Goal: Contribute content: Contribute content

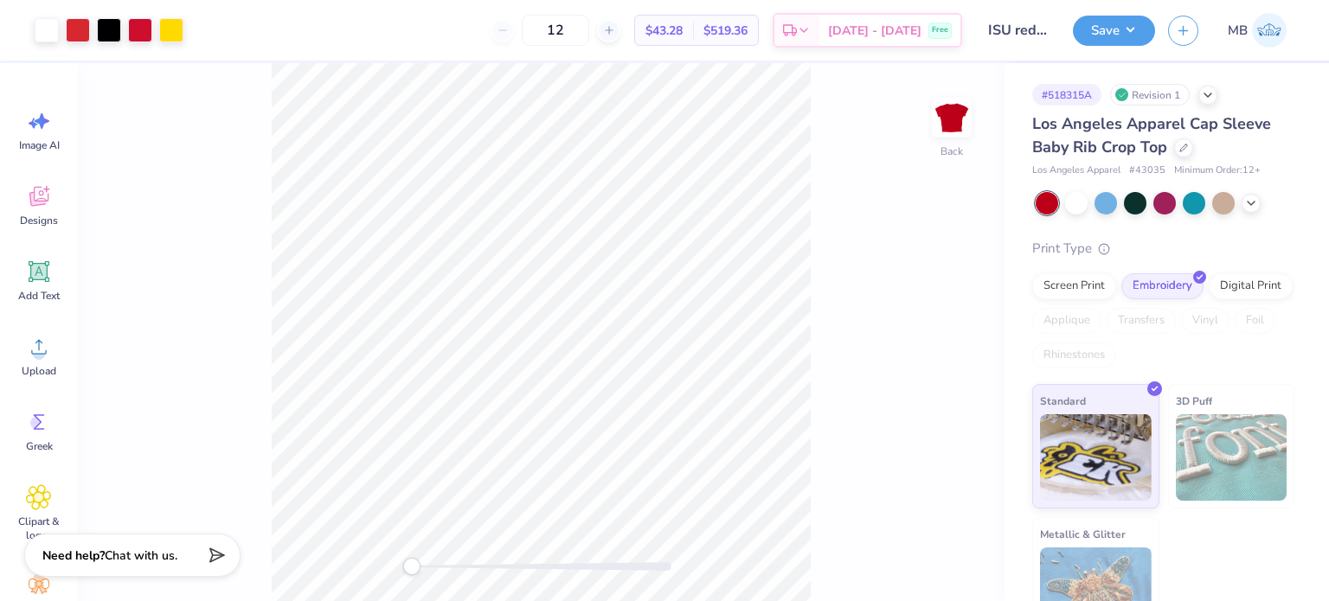
click at [41, 271] on icon at bounding box center [39, 271] width 21 height 21
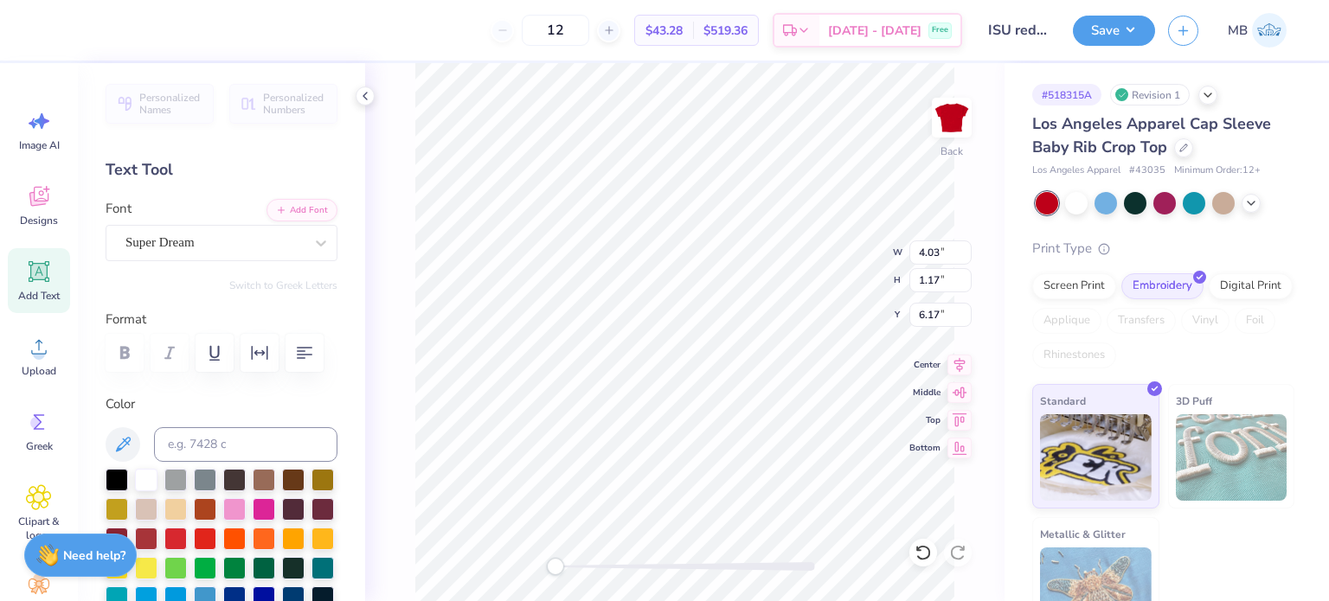
scroll to position [14, 2]
type textarea "®"
click at [183, 262] on div "Personalized Names Personalized Numbers Text Tool Add Font Font Super Dream Swi…" at bounding box center [221, 332] width 287 height 538
click at [187, 254] on div "Super Dream" at bounding box center [215, 242] width 182 height 27
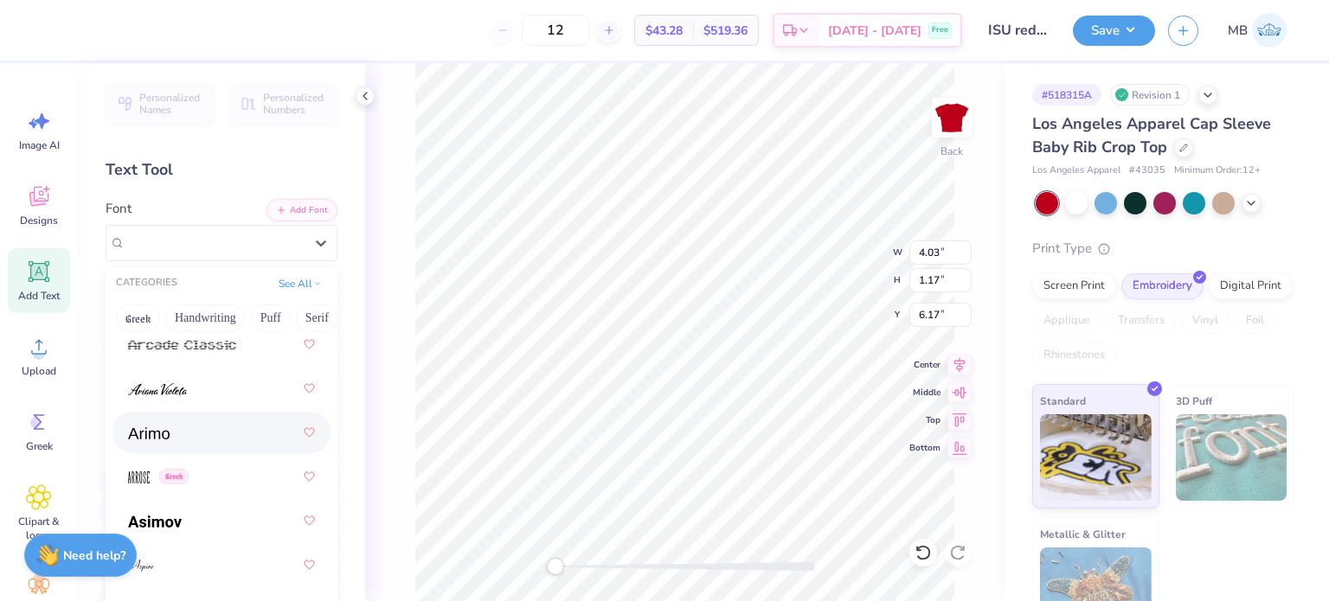
scroll to position [823, 0]
click at [159, 433] on img at bounding box center [149, 433] width 42 height 12
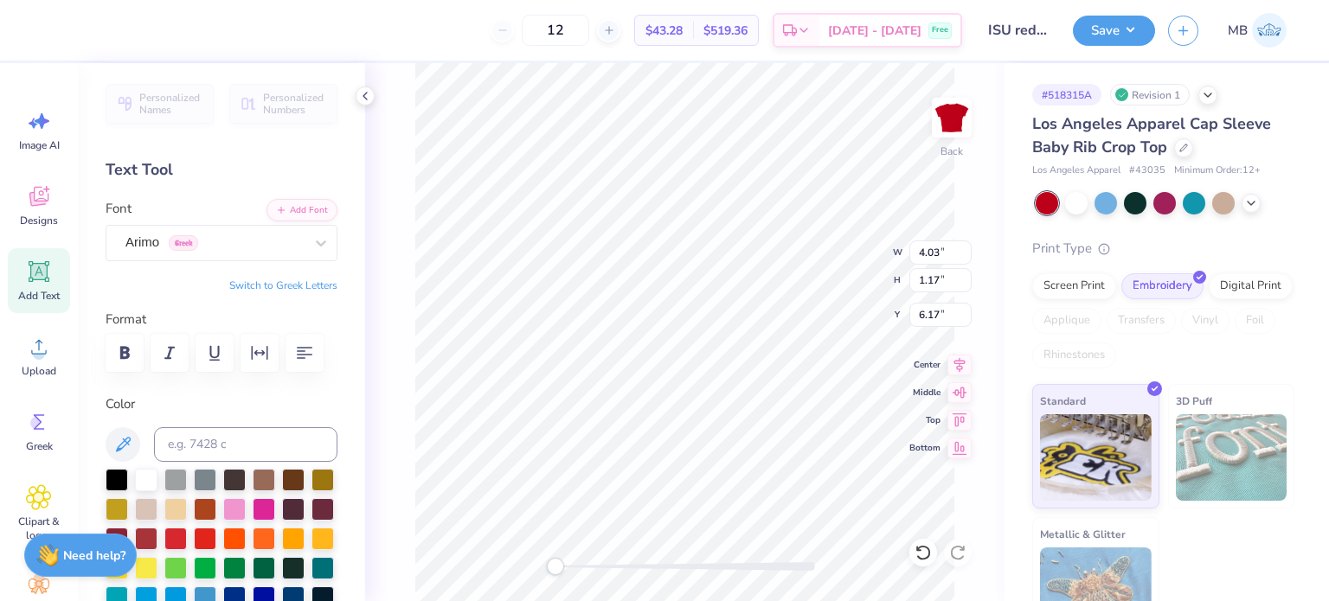
scroll to position [14, 1]
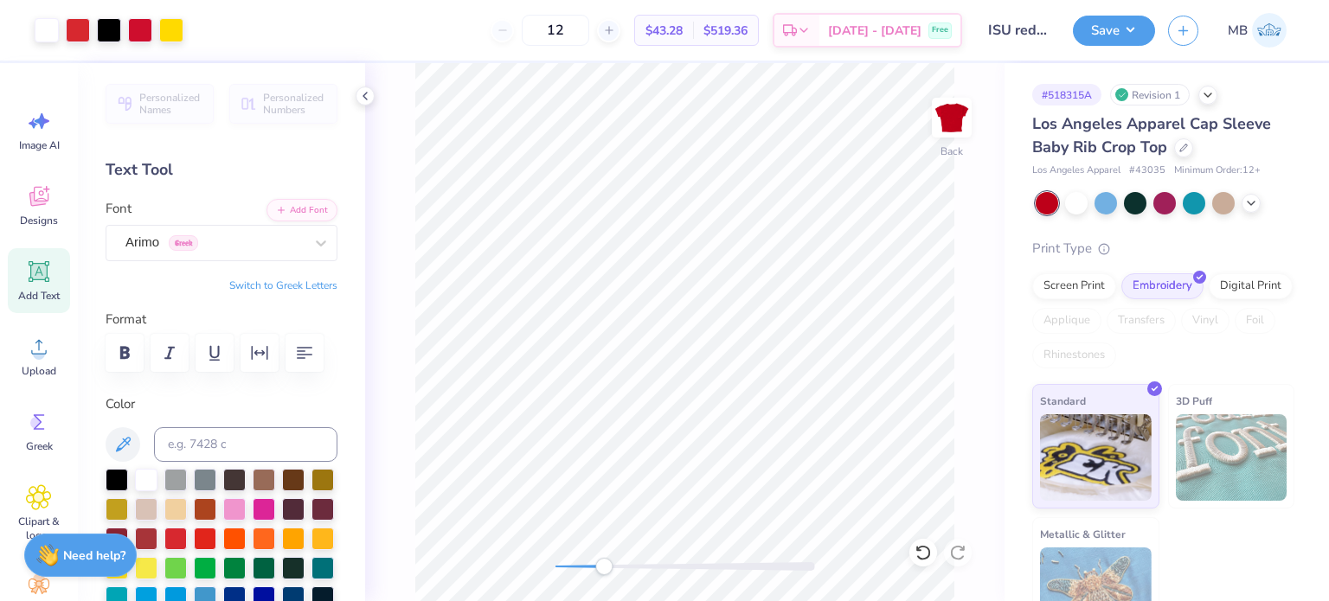
drag, startPoint x: 555, startPoint y: 568, endPoint x: 604, endPoint y: 565, distance: 49.4
click at [604, 565] on div "Accessibility label" at bounding box center [603, 566] width 17 height 17
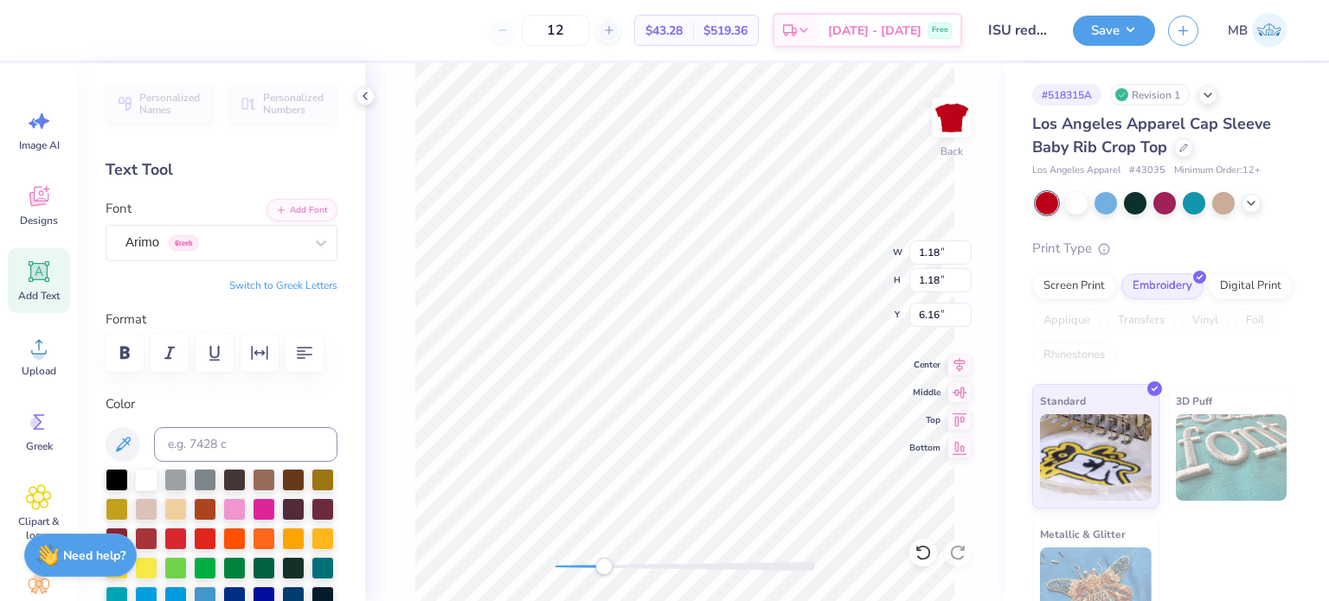
type input "0.17"
type input "5.65"
click at [619, 560] on div "Accessibility label" at bounding box center [616, 566] width 17 height 17
type input "0.14"
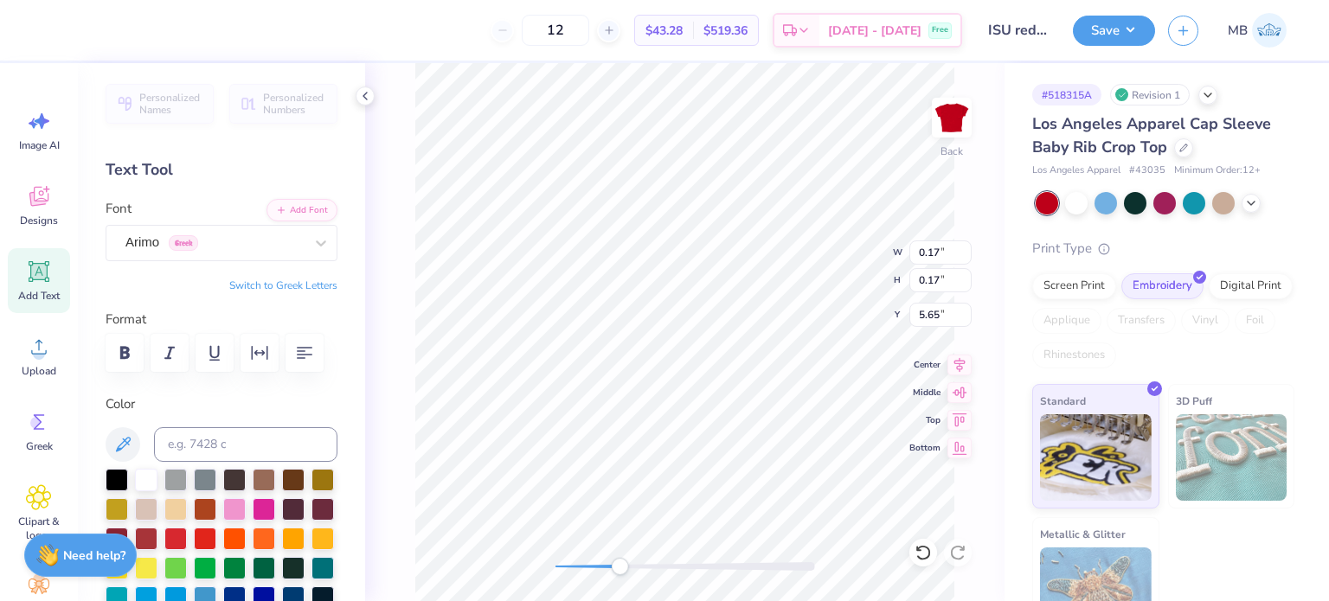
type input "0.14"
type input "6.97"
type input "0.44"
type input "4.93"
type input "6.16"
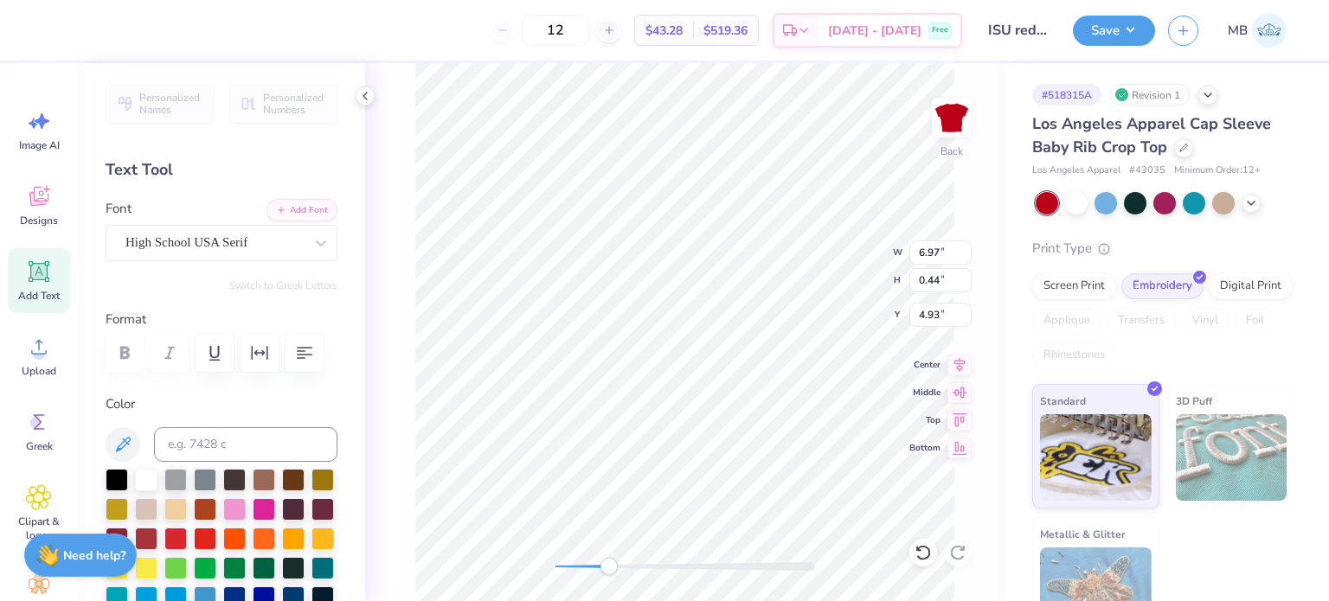
type input "0.39"
type input "0.14"
type input "5.65"
drag, startPoint x: 608, startPoint y: 568, endPoint x: 654, endPoint y: 558, distance: 47.0
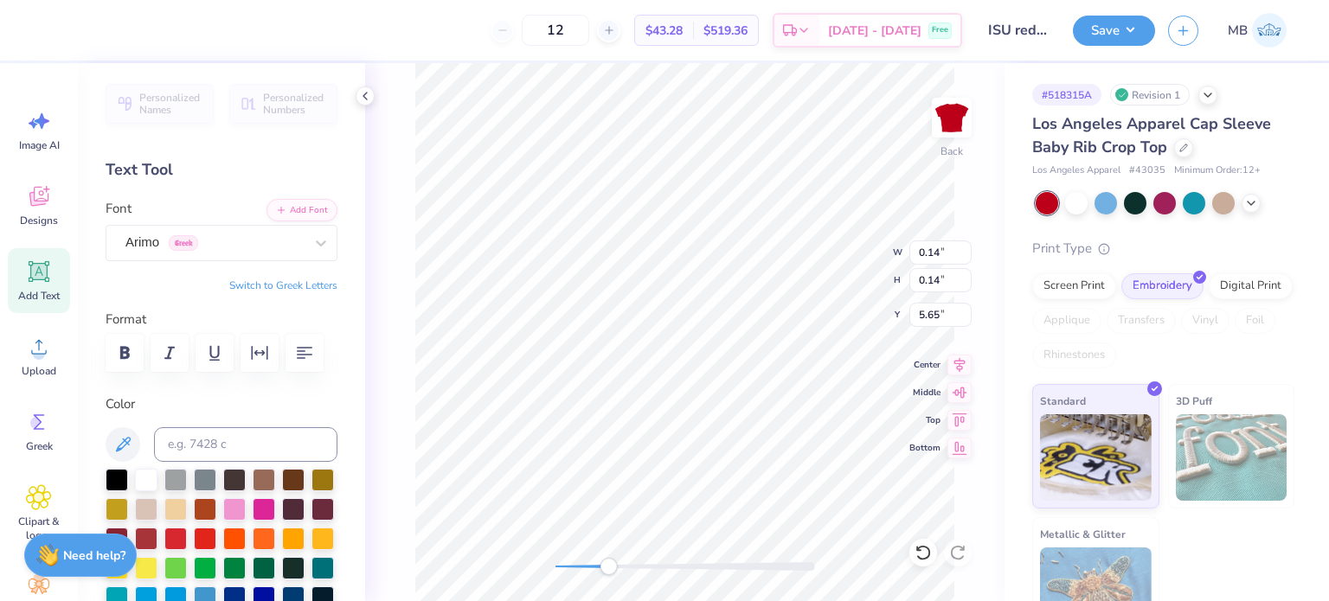
click at [617, 560] on div "Accessibility label" at bounding box center [608, 566] width 17 height 17
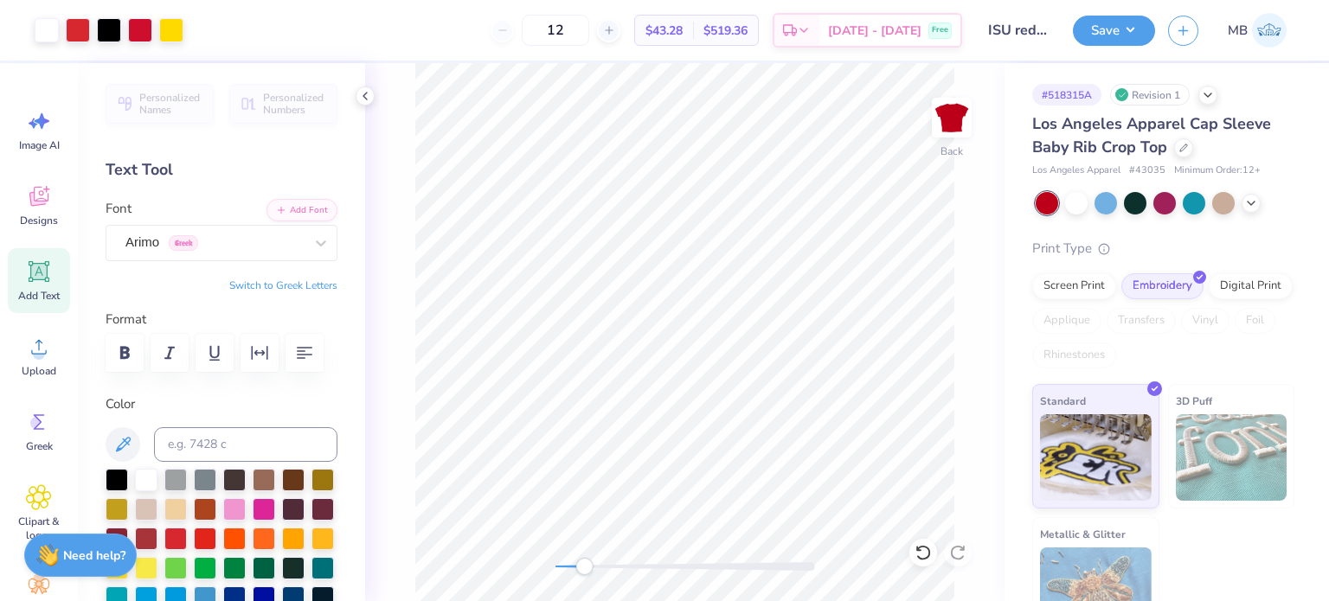
click at [568, 584] on div "Back" at bounding box center [684, 332] width 639 height 538
click at [1129, 30] on button "Save" at bounding box center [1114, 28] width 82 height 30
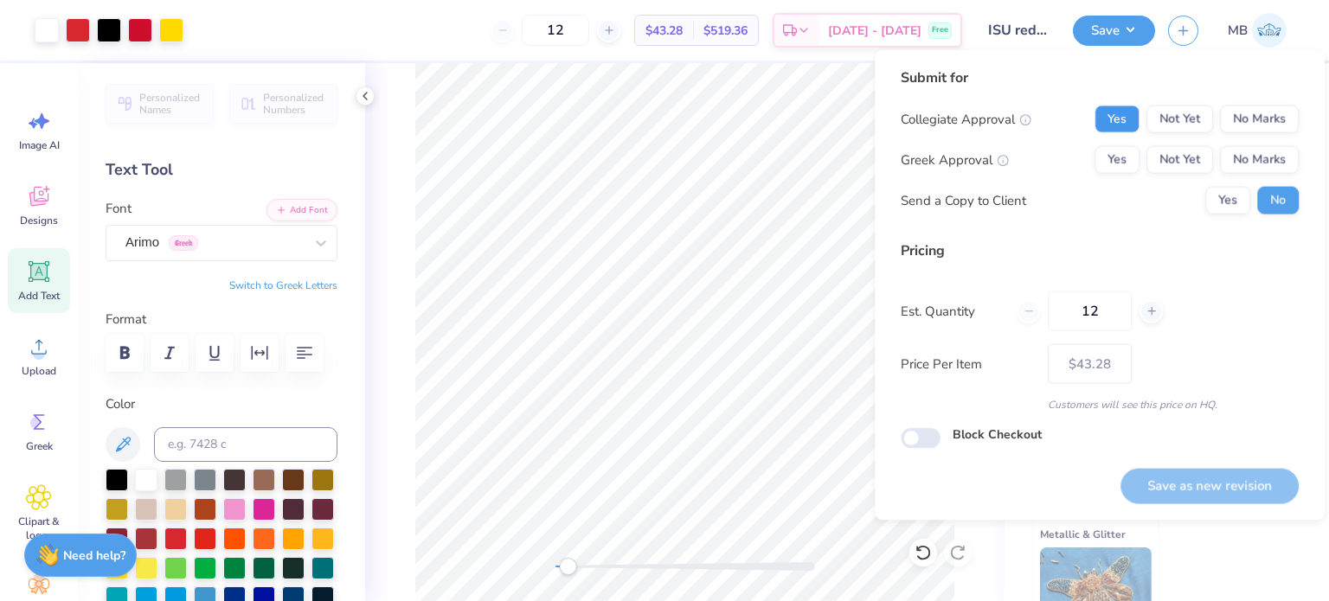
click at [1126, 124] on button "Yes" at bounding box center [1116, 120] width 45 height 28
click at [1118, 159] on button "Yes" at bounding box center [1116, 160] width 45 height 28
click at [1205, 491] on button "Save as new revision" at bounding box center [1209, 485] width 178 height 35
type input "$43.28"
